Goal: Task Accomplishment & Management: Complete application form

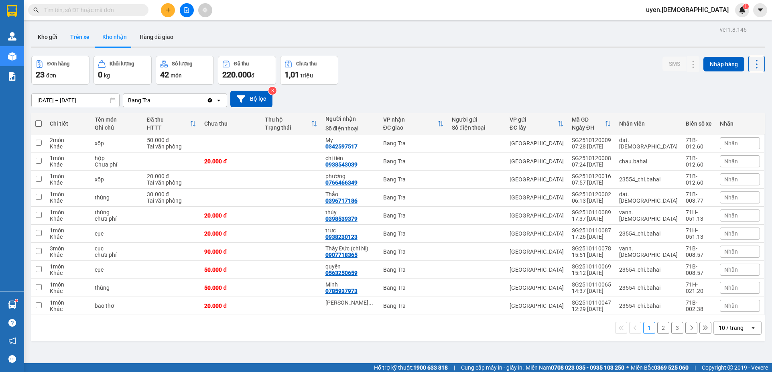
click at [89, 39] on button "Trên xe" at bounding box center [80, 36] width 32 height 19
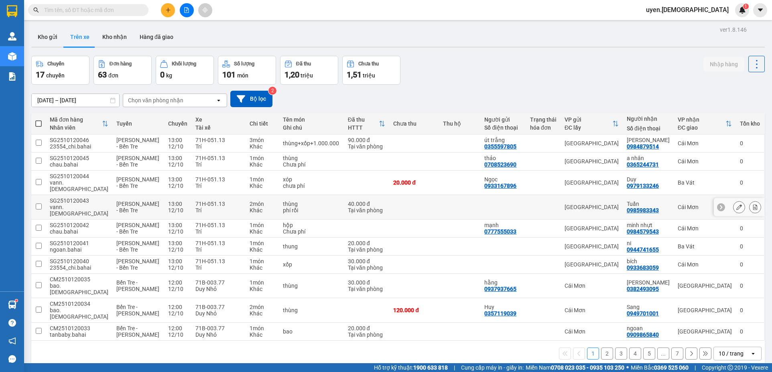
scroll to position [37, 0]
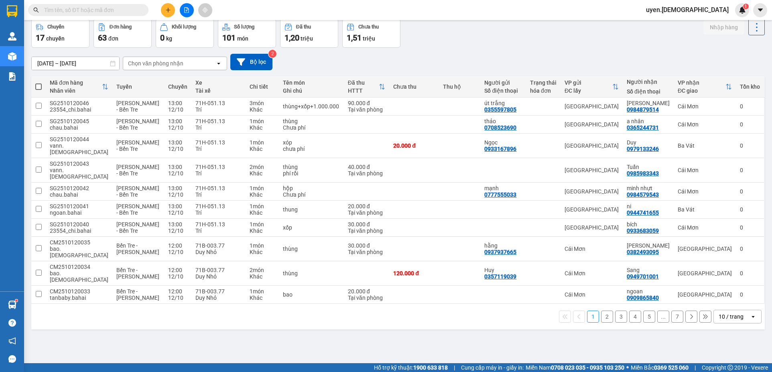
click at [733, 313] on div "10 / trang" at bounding box center [731, 317] width 25 height 8
click at [730, 273] on span "100 / trang" at bounding box center [728, 273] width 29 height 8
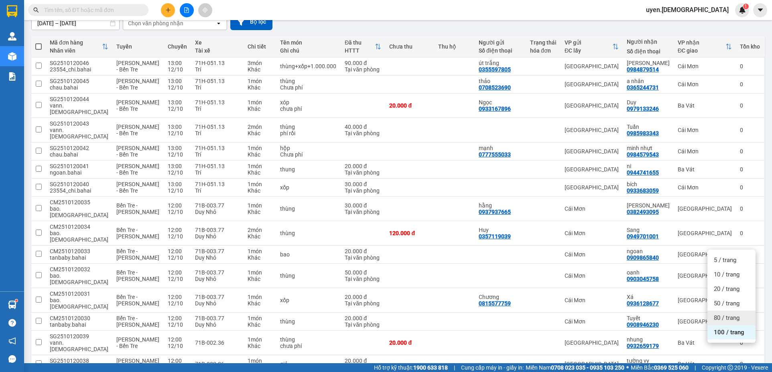
scroll to position [0, 0]
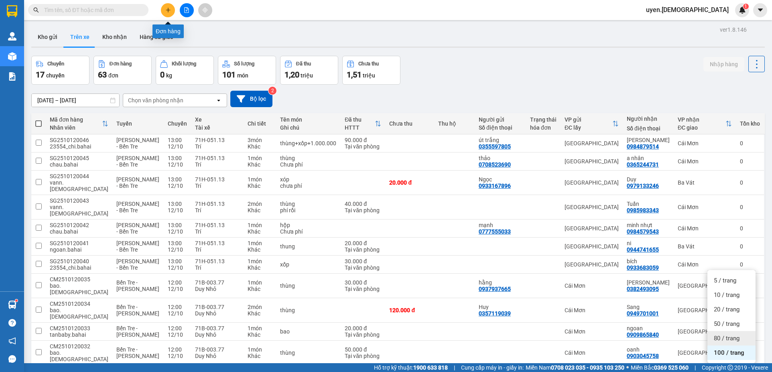
click at [168, 8] on icon "plus" at bounding box center [168, 10] width 6 height 6
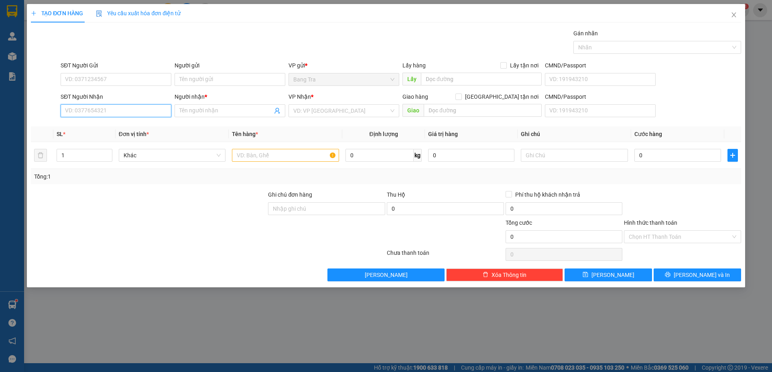
click at [118, 116] on input "SĐT Người Nhận" at bounding box center [116, 110] width 111 height 13
click at [118, 128] on div "0373966374 - Như" at bounding box center [115, 126] width 101 height 9
type input "0373966374"
type input "Như"
type input "24/36 [PERSON_NAME] P17 Q Gò Vấp"
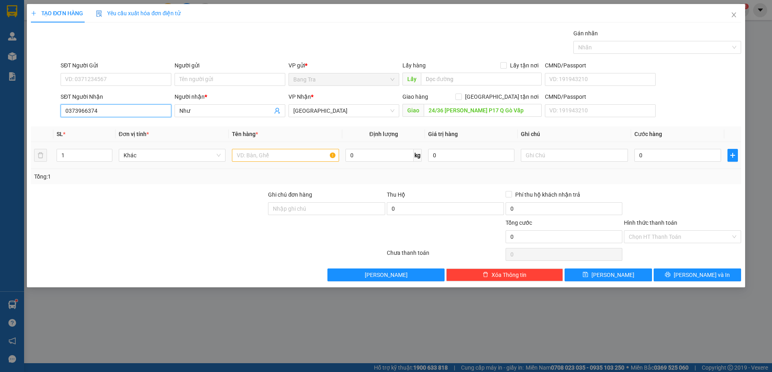
type input "0373966374"
click at [282, 161] on input "text" at bounding box center [285, 155] width 107 height 13
type input "thung"
click at [639, 155] on input "0" at bounding box center [678, 155] width 86 height 13
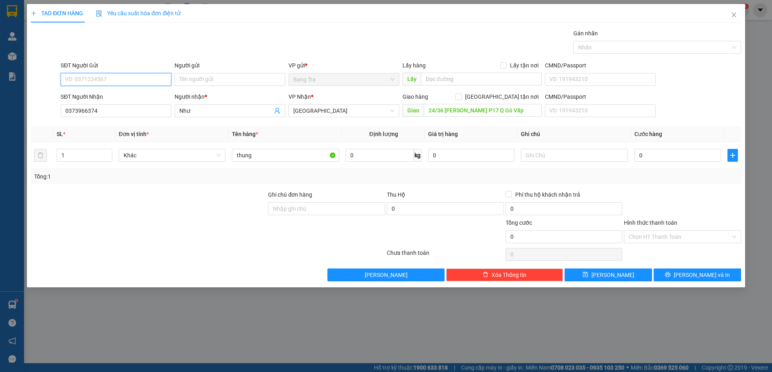
click at [132, 81] on input "SĐT Người Gửi" at bounding box center [116, 79] width 111 height 13
click at [102, 92] on div "0396703104" at bounding box center [115, 95] width 101 height 9
type input "0396703104"
click at [664, 157] on input "0" at bounding box center [678, 155] width 86 height 13
type input "9"
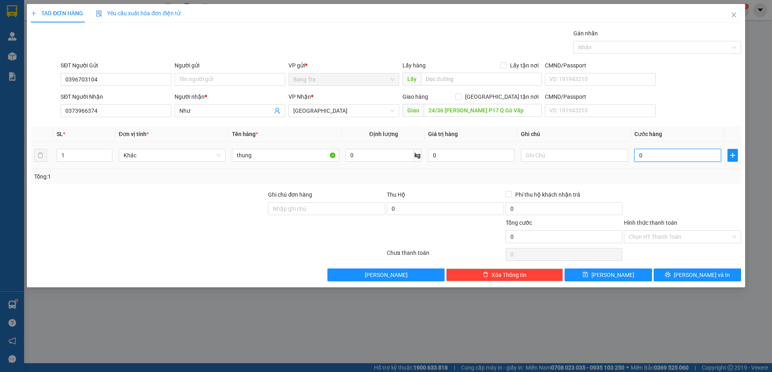
type input "9"
type input "90"
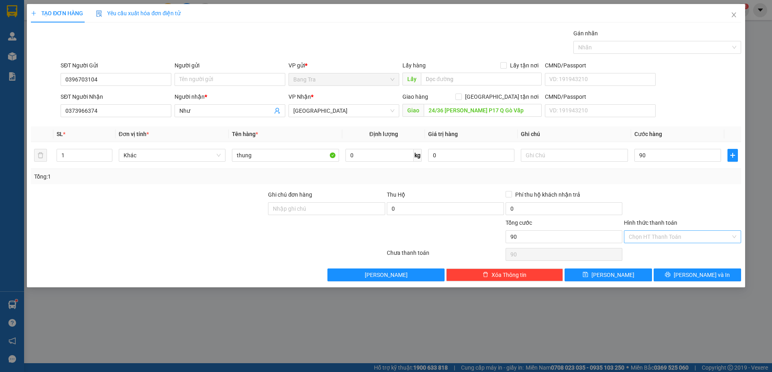
type input "90.000"
click at [678, 238] on input "Hình thức thanh toán" at bounding box center [680, 237] width 102 height 12
click at [671, 250] on div "Tại văn phòng" at bounding box center [683, 253] width 108 height 9
type input "0"
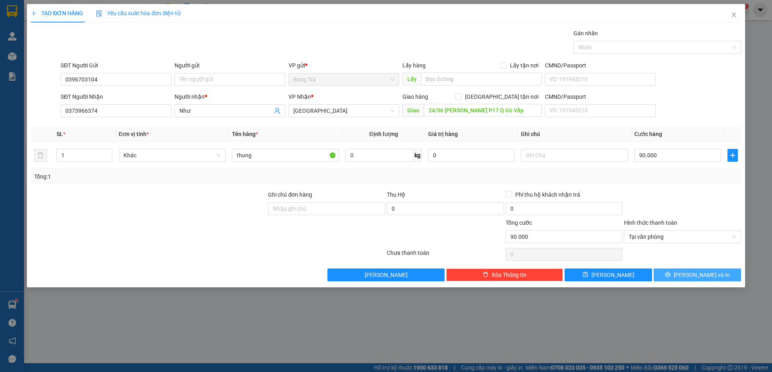
click at [662, 281] on button "[PERSON_NAME] và In" at bounding box center [698, 275] width 88 height 13
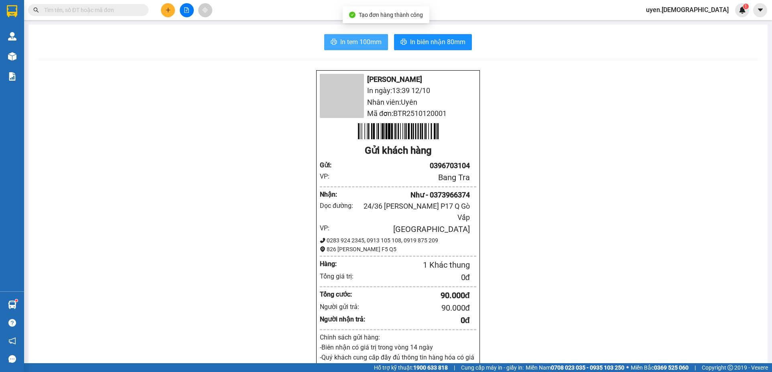
click at [365, 39] on span "In tem 100mm" at bounding box center [360, 42] width 41 height 10
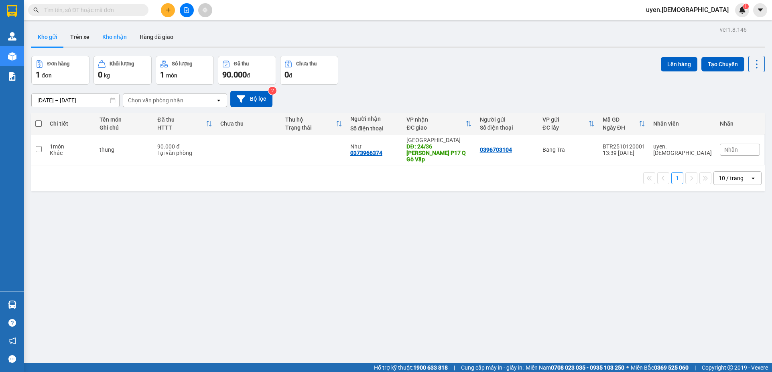
click at [115, 35] on button "Kho nhận" at bounding box center [114, 36] width 37 height 19
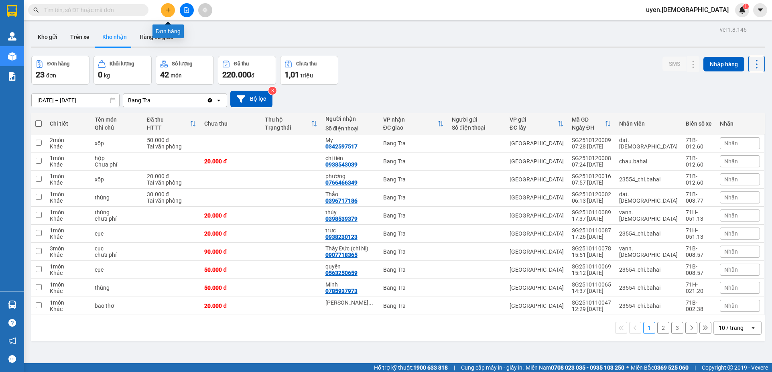
click at [166, 5] on button at bounding box center [168, 10] width 14 height 14
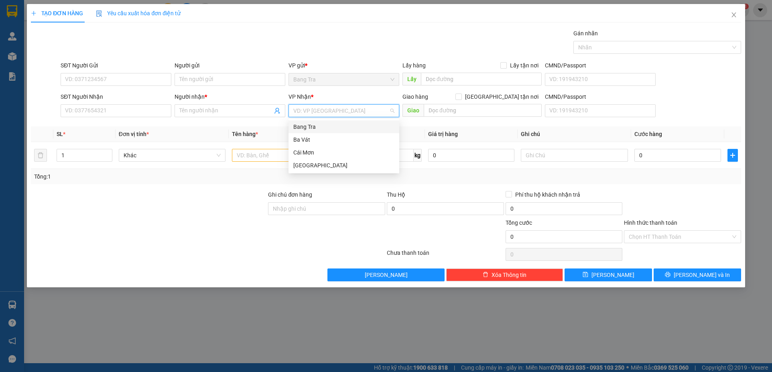
click at [325, 110] on input "search" at bounding box center [341, 111] width 96 height 12
click at [310, 164] on div "[GEOGRAPHIC_DATA]" at bounding box center [343, 165] width 101 height 9
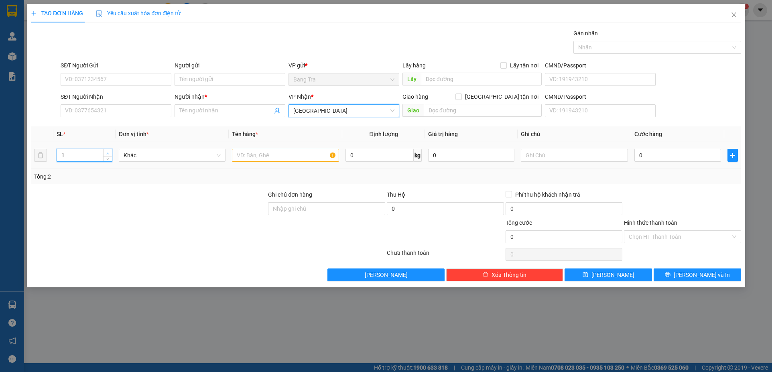
type input "2"
click at [107, 152] on icon "up" at bounding box center [107, 153] width 3 height 3
click at [268, 154] on input "text" at bounding box center [285, 155] width 107 height 13
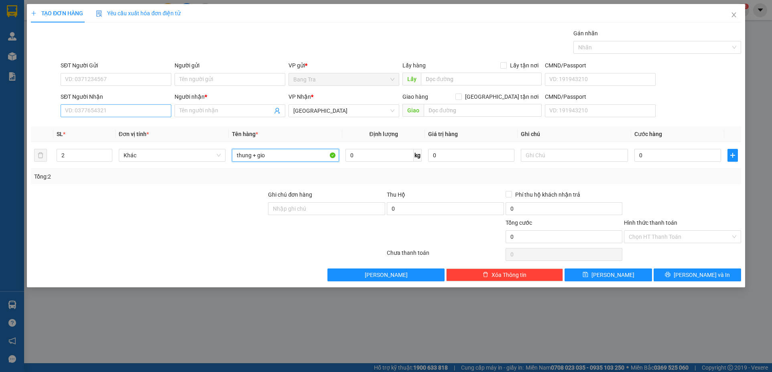
type input "thung + gio"
click at [129, 111] on input "SĐT Người Nhận" at bounding box center [116, 110] width 111 height 13
type input "0"
click at [655, 158] on input "0" at bounding box center [678, 155] width 86 height 13
type input "6"
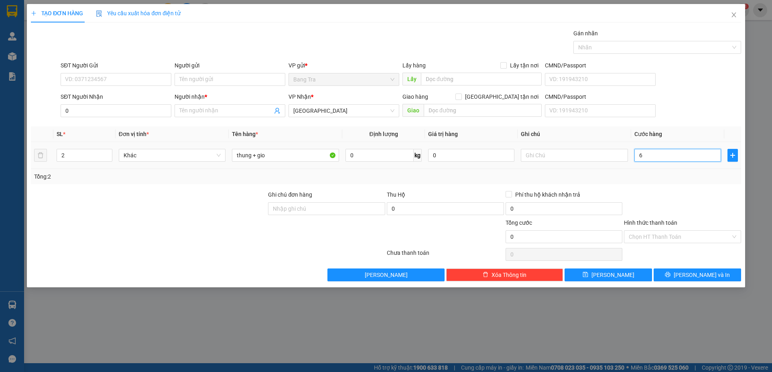
type input "6"
type input "60"
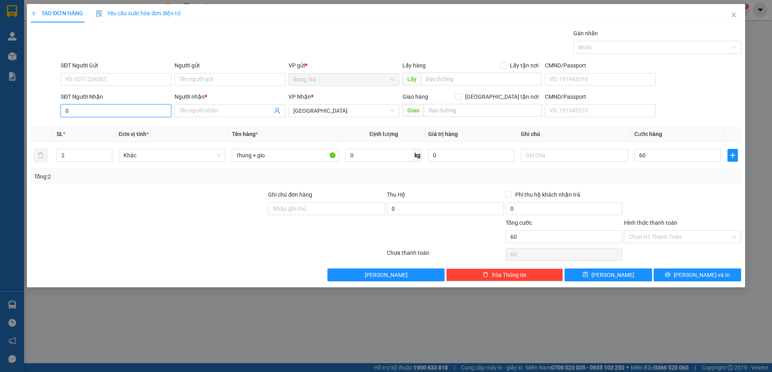
type input "60.000"
click at [146, 109] on input "0" at bounding box center [116, 110] width 111 height 13
click at [166, 114] on input "0" at bounding box center [116, 110] width 111 height 13
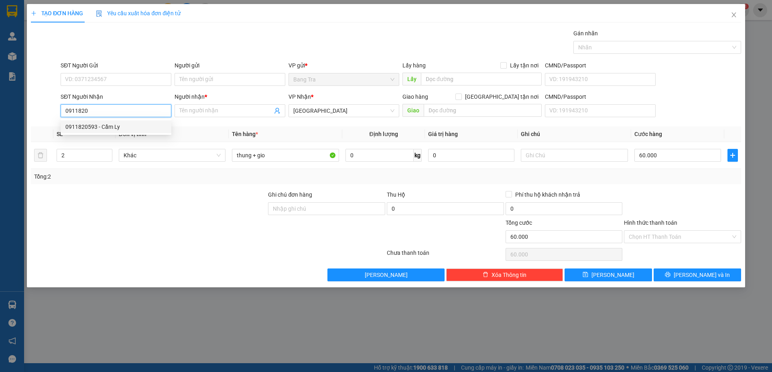
click at [134, 128] on div "0911820593 - Cẩm Ly" at bounding box center [115, 126] width 101 height 9
type input "0911820593"
type input "Cẩm Ly"
type input "0911820593"
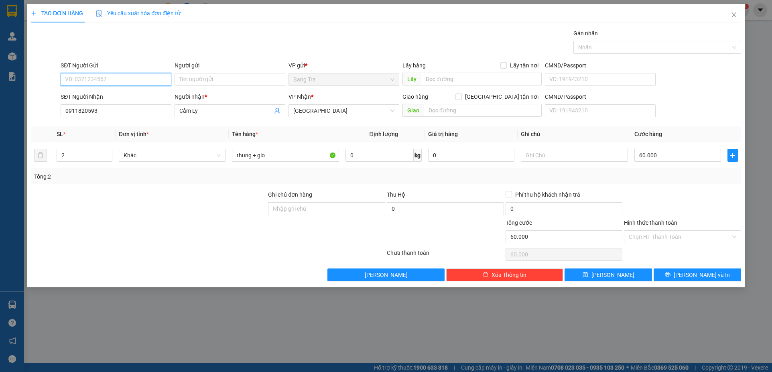
click at [142, 81] on input "SĐT Người Gửi" at bounding box center [116, 79] width 111 height 13
click at [93, 96] on div "0965634101 - Lạc" at bounding box center [115, 95] width 101 height 9
type input "0965634101"
type input "Lạc"
click at [685, 236] on input "Hình thức thanh toán" at bounding box center [680, 237] width 102 height 12
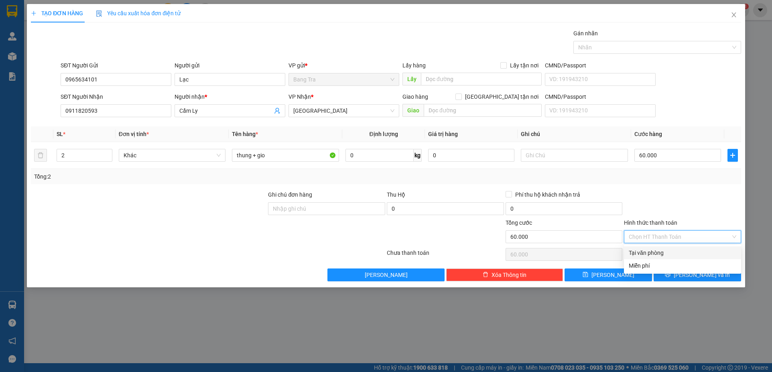
click at [662, 251] on div "Tại văn phòng" at bounding box center [683, 253] width 108 height 9
type input "0"
click at [663, 275] on button "[PERSON_NAME] và In" at bounding box center [698, 275] width 88 height 13
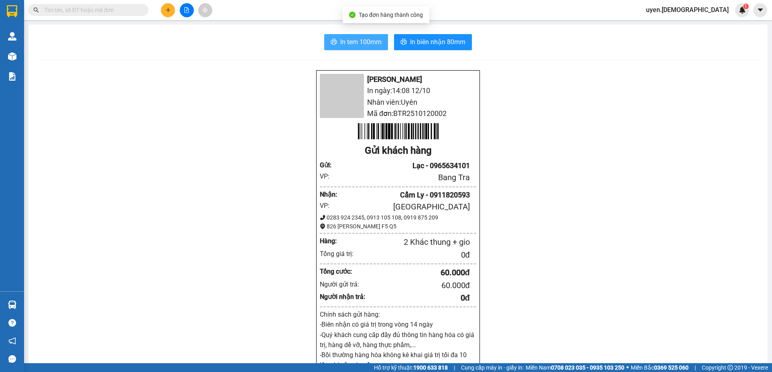
click at [378, 47] on button "In tem 100mm" at bounding box center [356, 42] width 64 height 16
click at [347, 41] on span "In tem 100mm" at bounding box center [360, 42] width 41 height 10
